Goal: Information Seeking & Learning: Check status

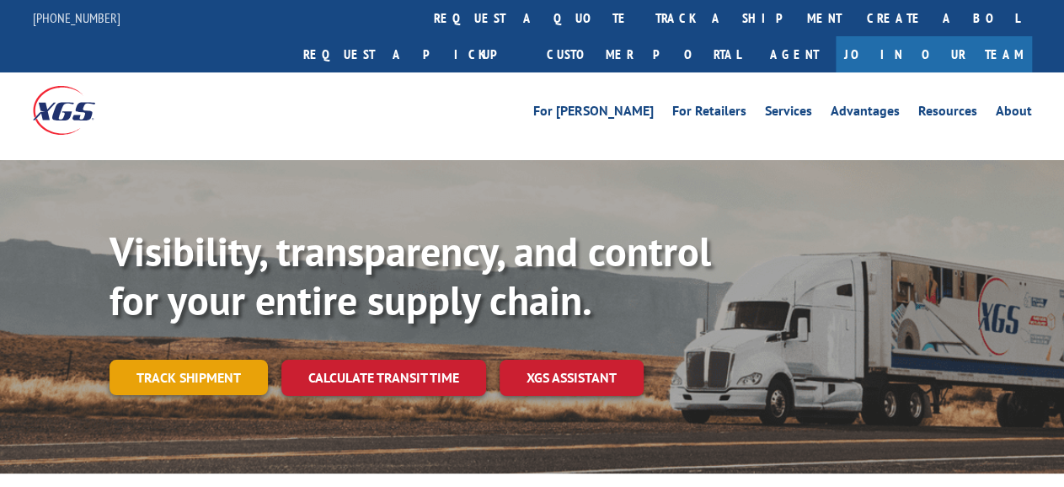
click at [222, 360] on link "Track shipment" at bounding box center [189, 377] width 158 height 35
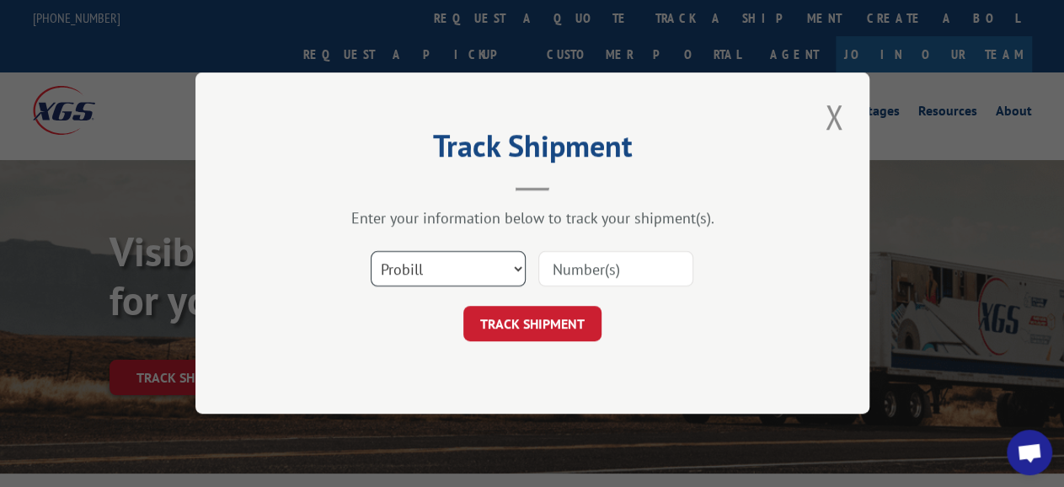
click at [371, 252] on select "Select category... Probill BOL PO" at bounding box center [448, 269] width 155 height 35
select select "bol"
click option "BOL" at bounding box center [0, 0] width 0 height 0
click at [595, 276] on input at bounding box center [615, 269] width 155 height 35
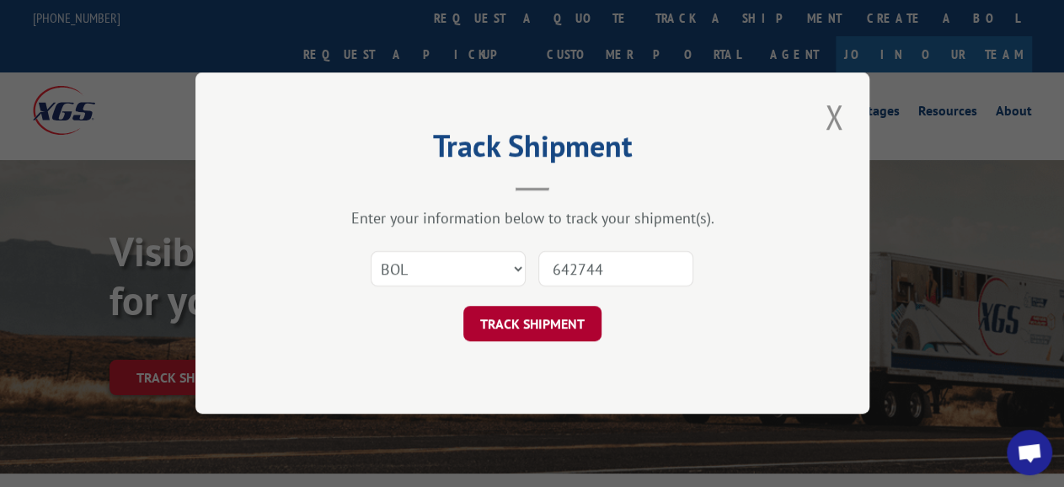
type input "642744"
click at [566, 331] on button "TRACK SHIPMENT" at bounding box center [532, 324] width 138 height 35
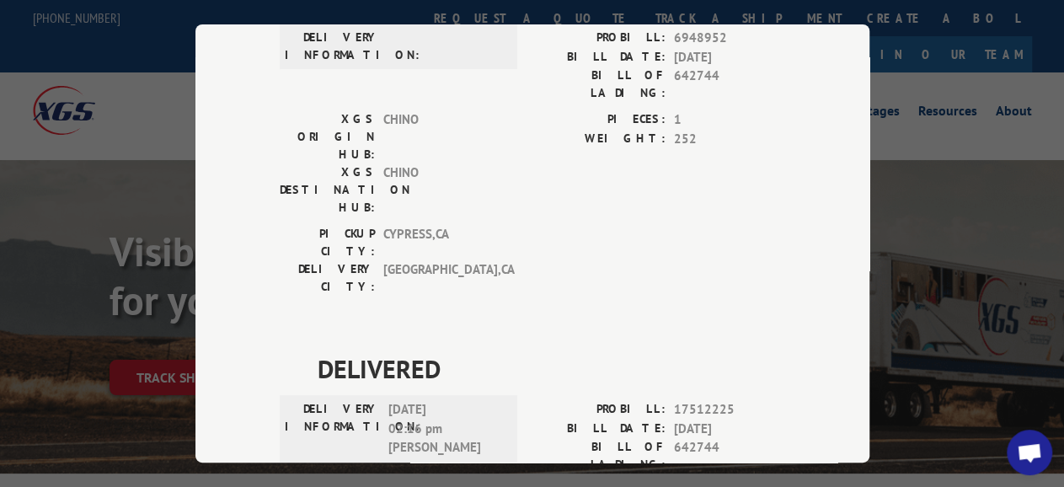
scroll to position [273, 0]
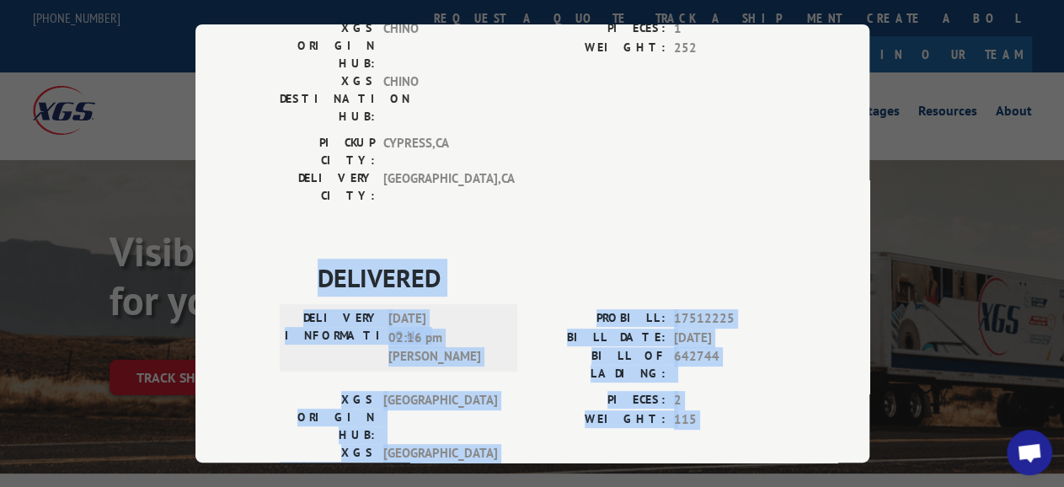
drag, startPoint x: 228, startPoint y: 142, endPoint x: 600, endPoint y: 333, distance: 417.5
click at [523, 379] on div "Track Shipment DELIVERED DELIVERY INFORMATION: PROBILL: 6948952 BILL DATE: [DAT…" at bounding box center [532, 243] width 674 height 438
copy div "DELIVERED DELIVERY INFORMATION: [DATE] 02:16 pm [PERSON_NAME]: 17512225 BILL DA…"
